Goal: Task Accomplishment & Management: Complete application form

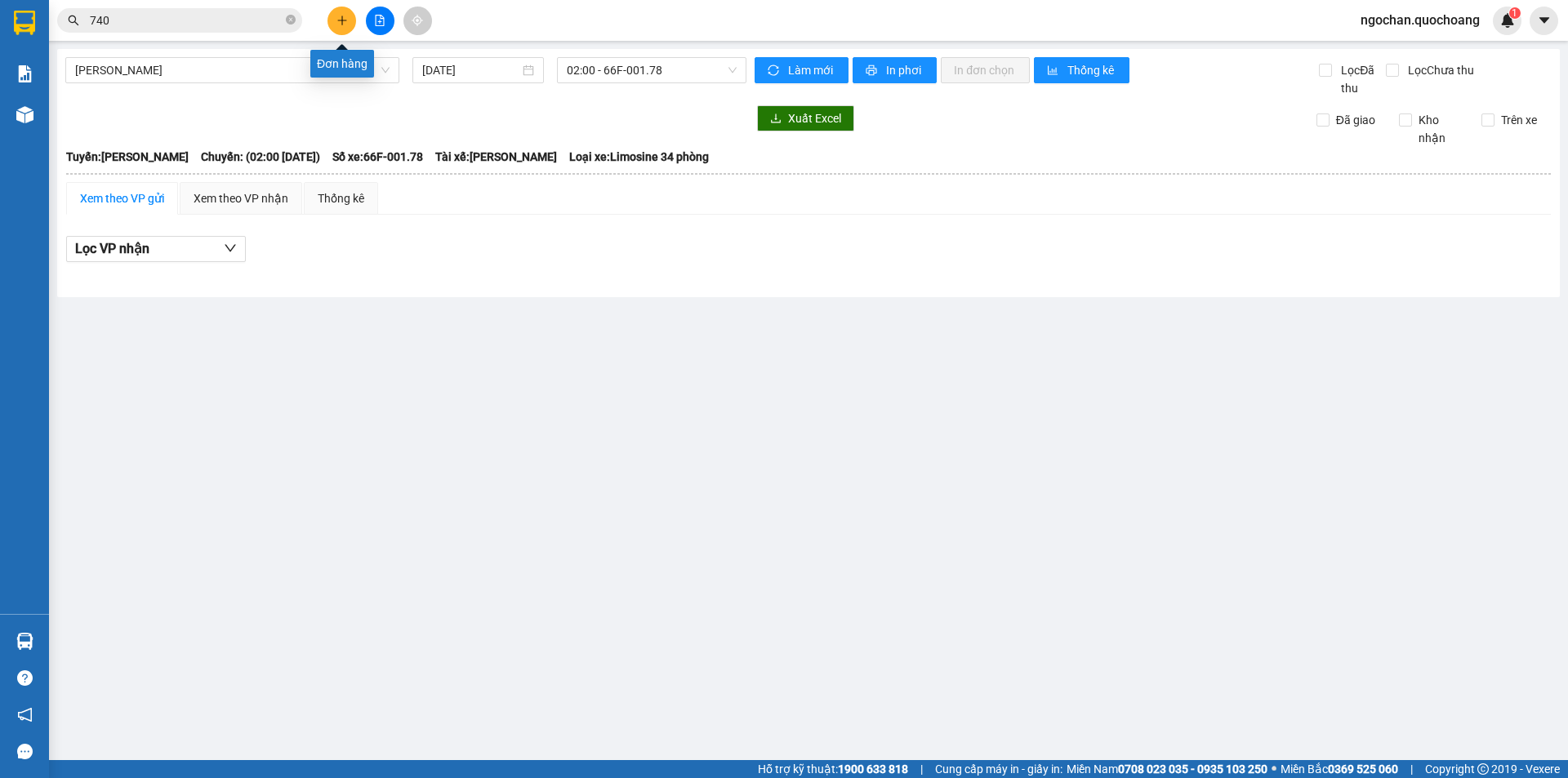
click at [343, 24] on icon "plus" at bounding box center [342, 20] width 11 height 11
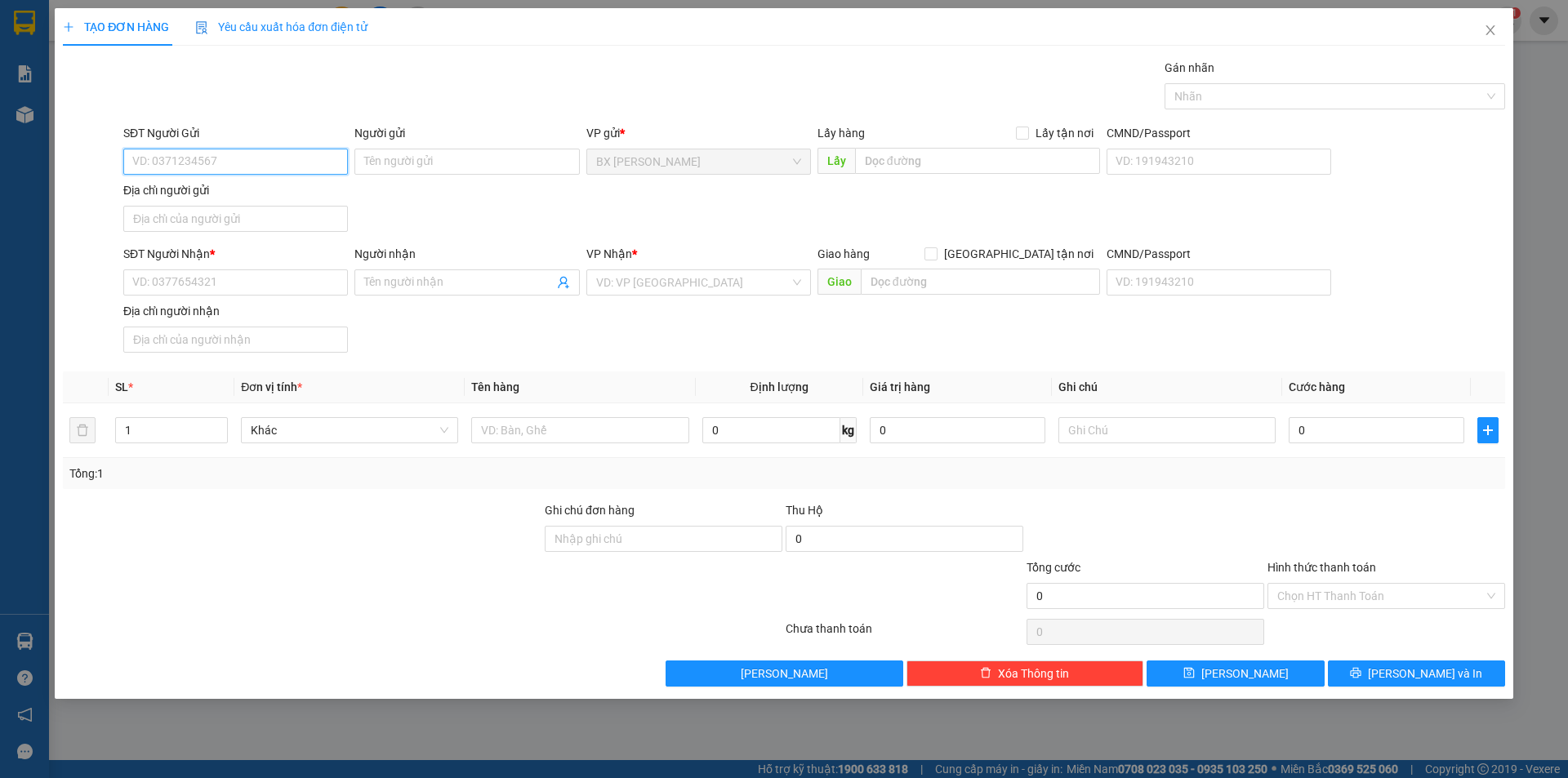
click at [279, 162] on input "SĐT Người Gửi" at bounding box center [236, 161] width 224 height 26
type input "0523925249"
click at [265, 190] on div "0523925249 - CHỊ LOAN" at bounding box center [235, 194] width 205 height 18
type input "CHỊ LOAN"
type input "0523925249"
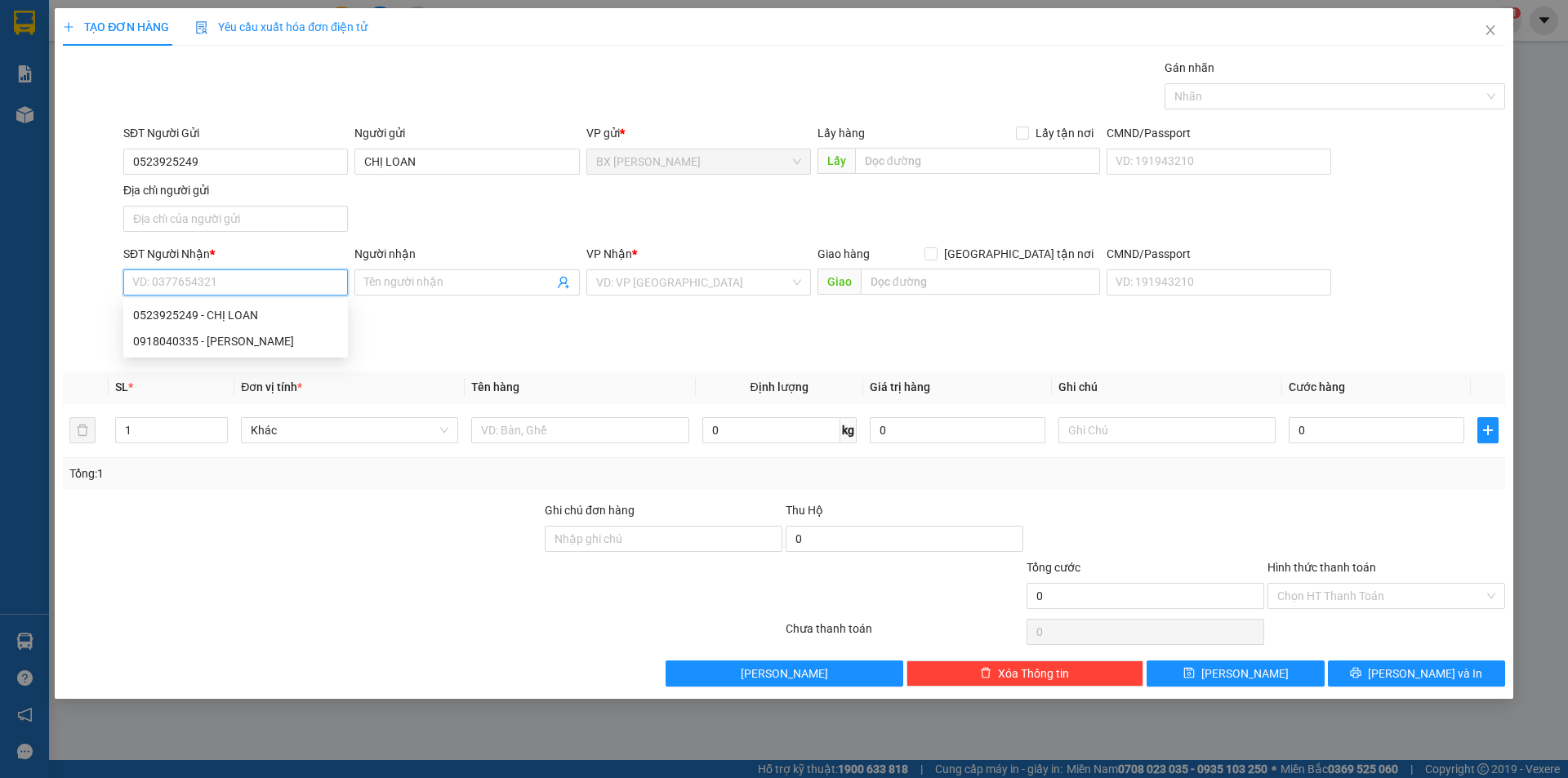
click at [237, 285] on input "SĐT Người Nhận *" at bounding box center [236, 283] width 224 height 26
type input "0918040335"
click at [410, 284] on input "Người nhận" at bounding box center [458, 282] width 189 height 18
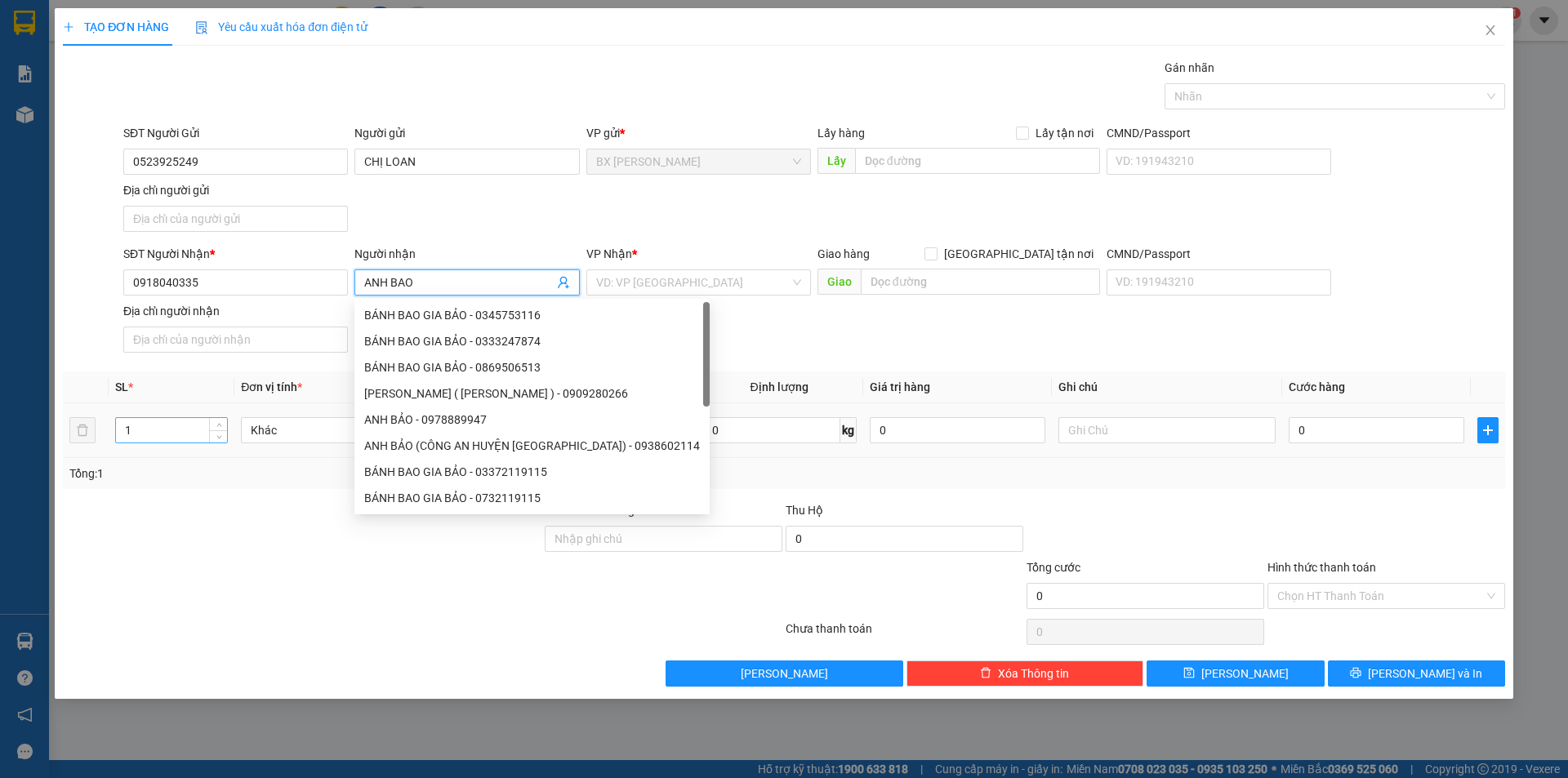
type input "ANH BAO"
click at [166, 434] on input "1" at bounding box center [171, 430] width 111 height 25
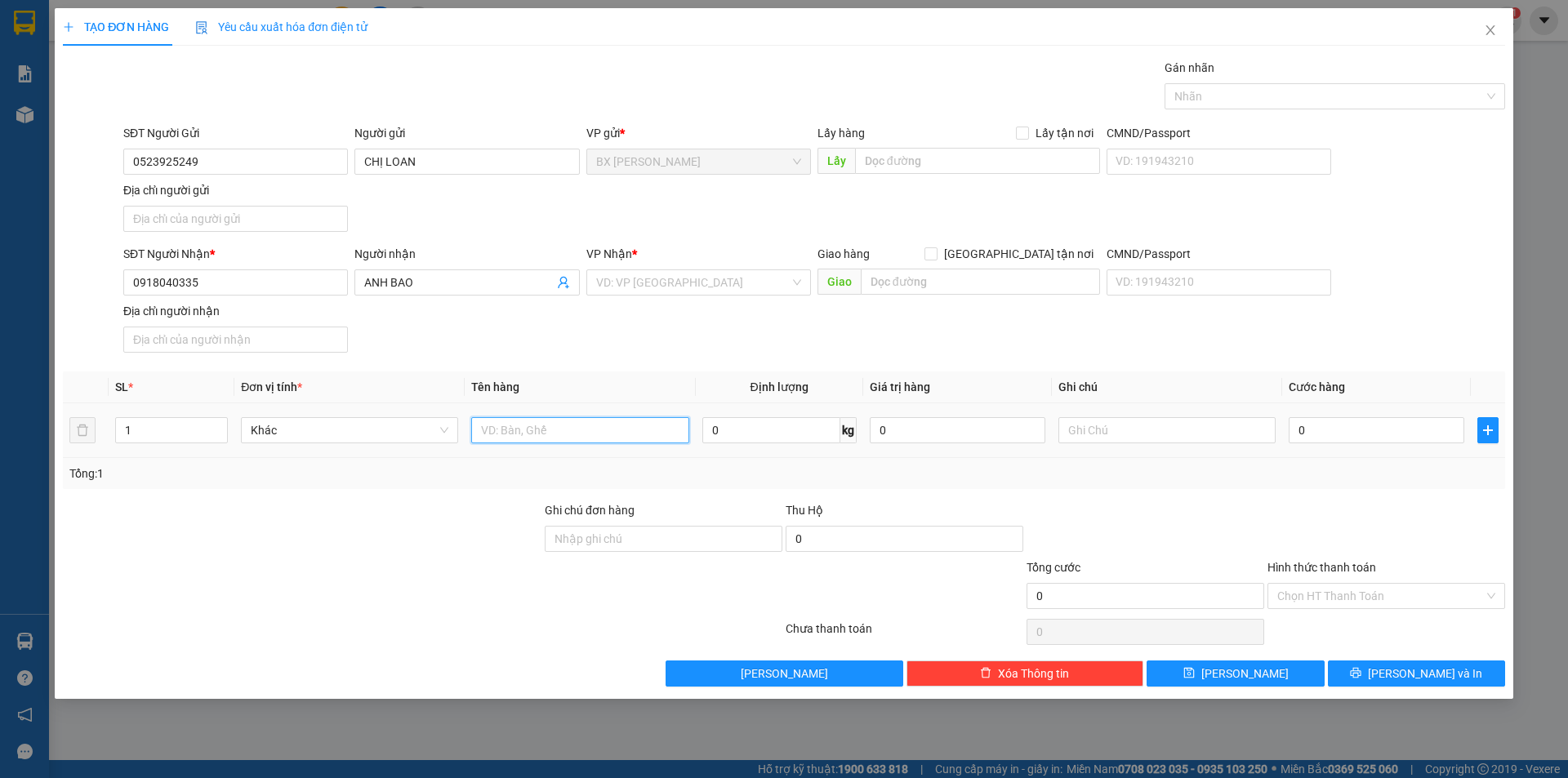
click at [535, 436] on input "text" at bounding box center [580, 430] width 218 height 26
drag, startPoint x: 798, startPoint y: 278, endPoint x: 775, endPoint y: 295, distance: 28.6
click at [795, 281] on div "VD: VP [GEOGRAPHIC_DATA]" at bounding box center [698, 283] width 224 height 26
type input "BAO"
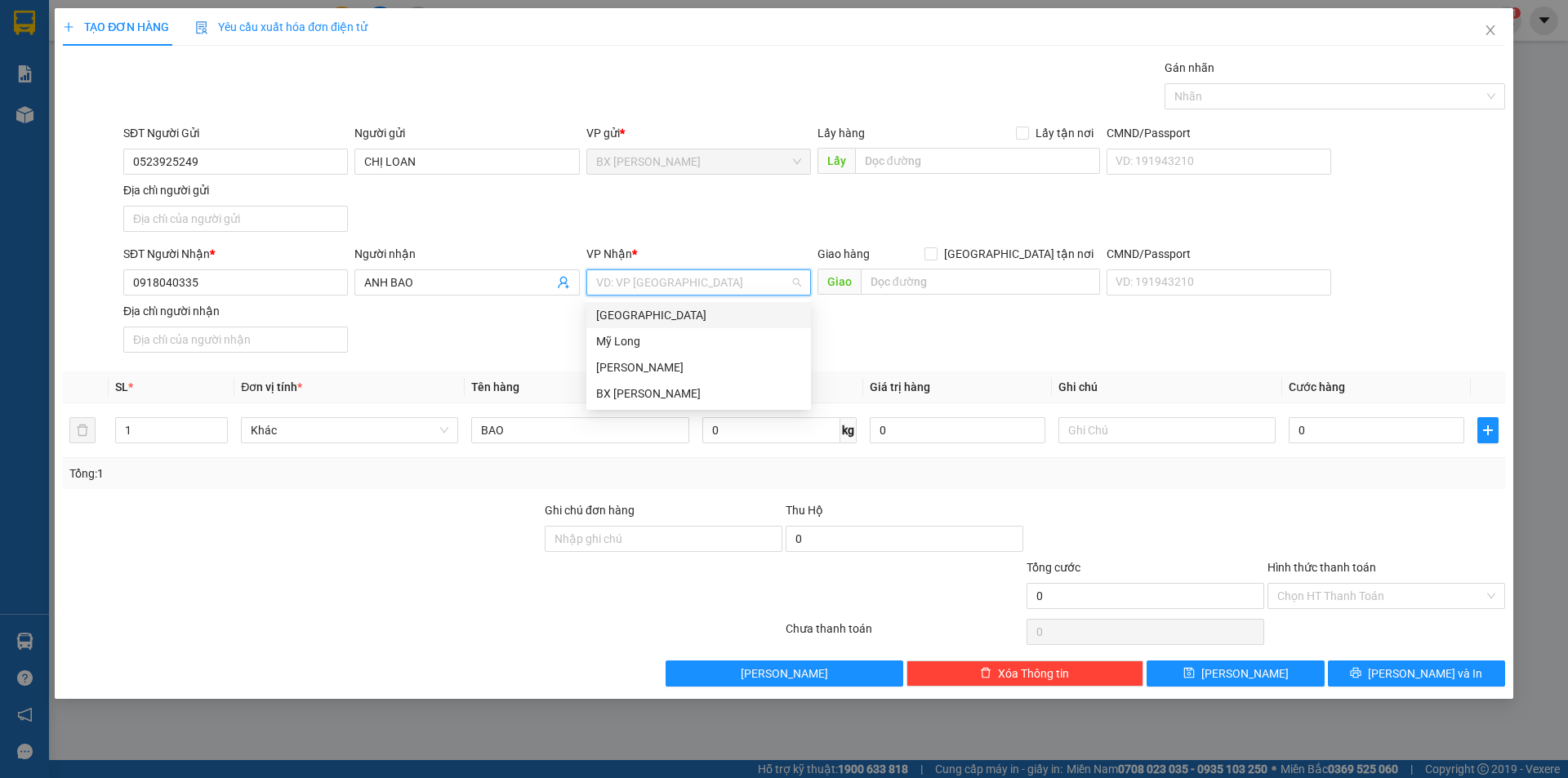
click at [714, 308] on div "[GEOGRAPHIC_DATA]" at bounding box center [698, 314] width 205 height 18
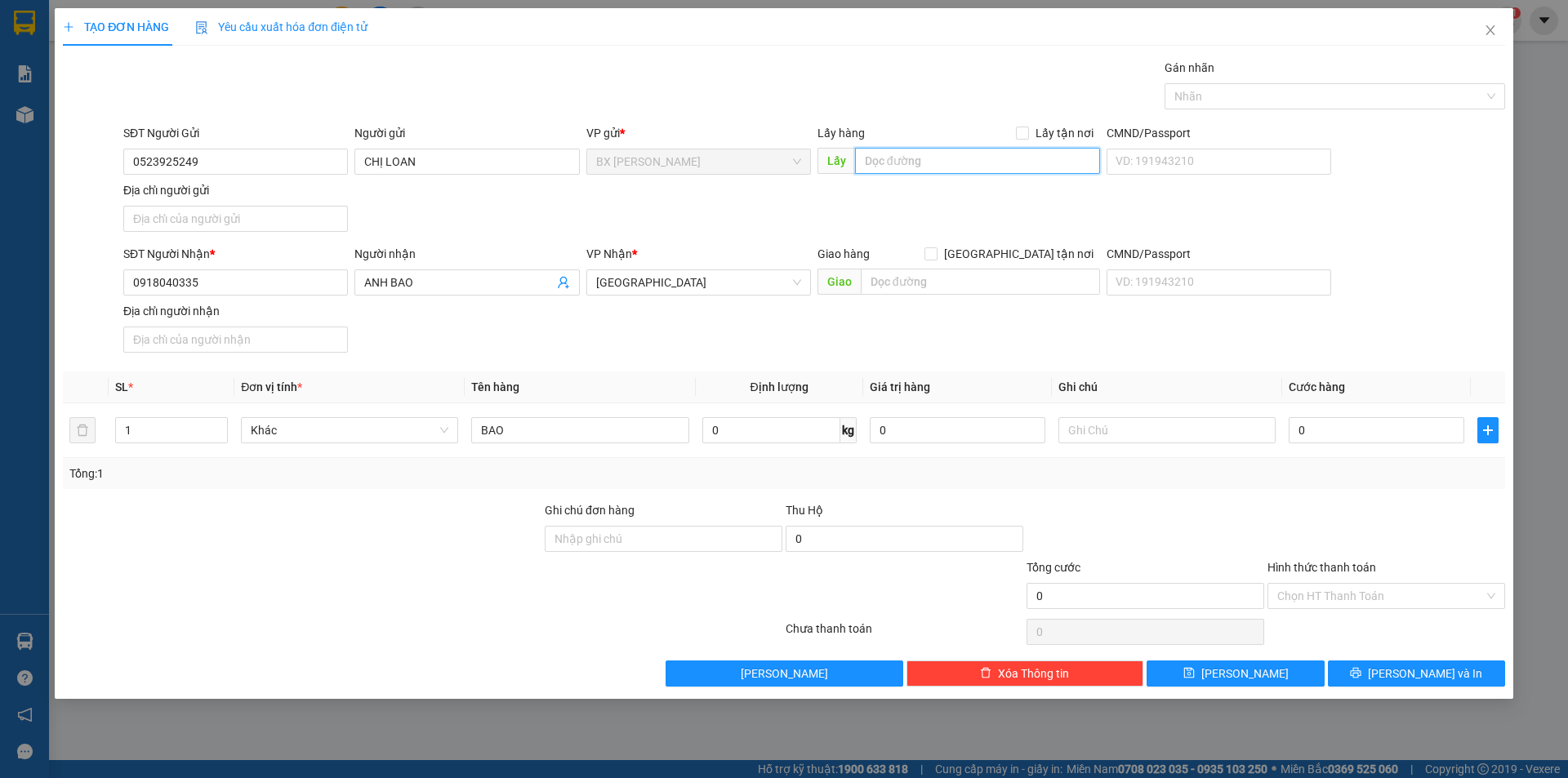
click at [897, 157] on input "text" at bounding box center [978, 161] width 245 height 26
type input "UB MỸ HỘI"
click at [1439, 674] on span "[PERSON_NAME] và In" at bounding box center [1424, 673] width 114 height 18
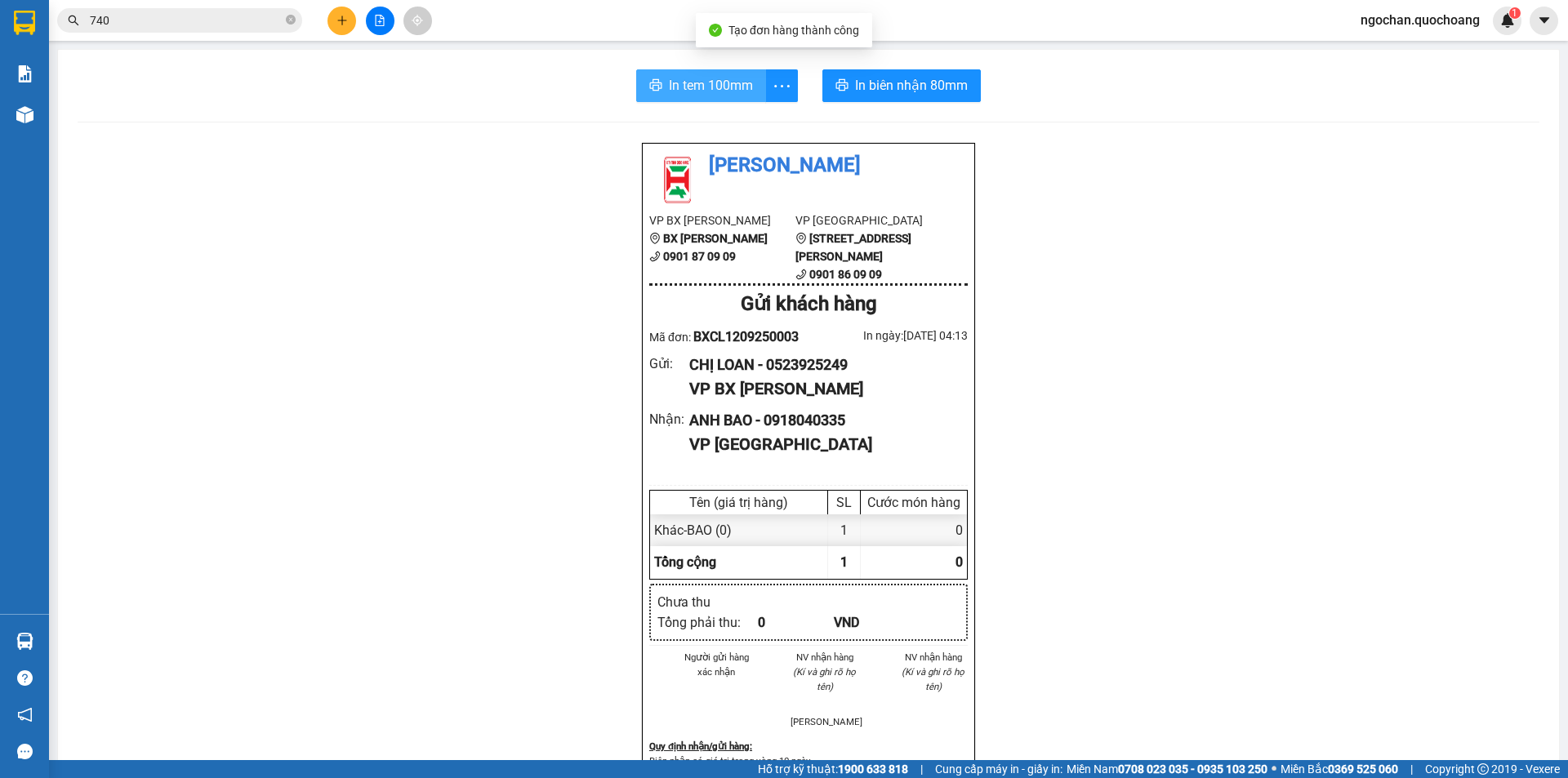
click at [732, 81] on span "In tem 100mm" at bounding box center [711, 86] width 84 height 21
click at [732, 86] on span "In tem 100mm" at bounding box center [711, 86] width 84 height 21
